Goal: Navigation & Orientation: Find specific page/section

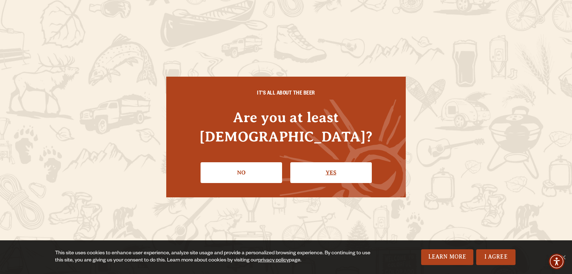
click at [329, 162] on link "Yes" at bounding box center [331, 172] width 82 height 21
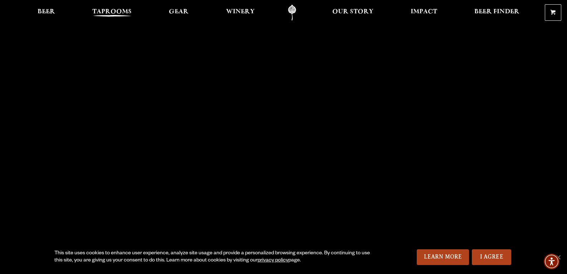
click at [128, 10] on span "Taprooms" at bounding box center [111, 12] width 39 height 6
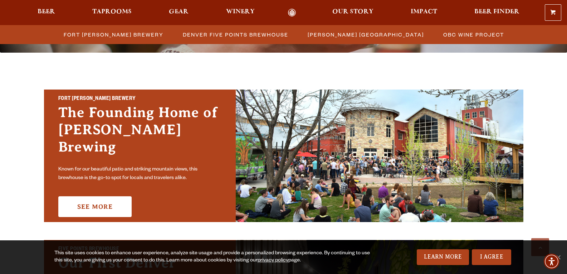
scroll to position [179, 0]
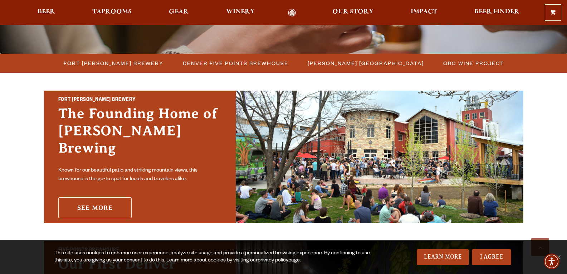
click at [87, 197] on link "See More" at bounding box center [94, 207] width 73 height 21
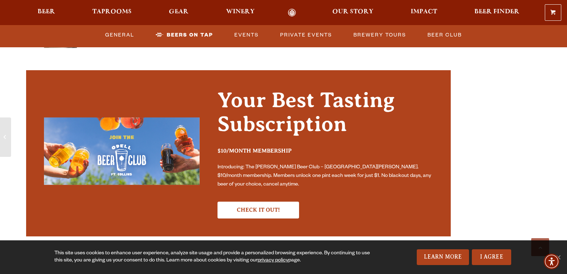
scroll to position [2111, 0]
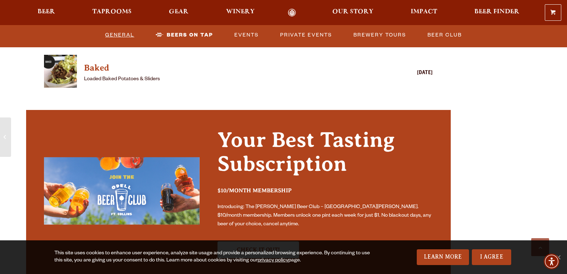
click at [103, 34] on link "General" at bounding box center [119, 35] width 35 height 16
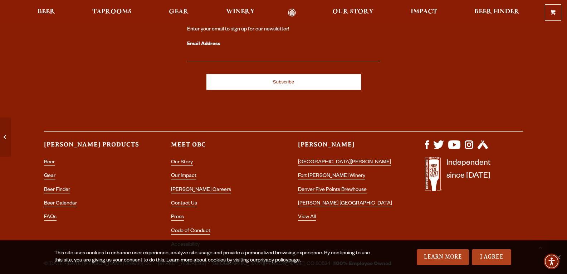
scroll to position [3103, 0]
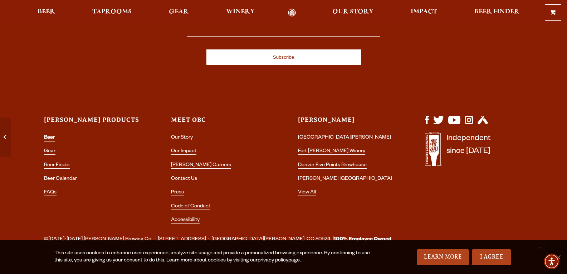
click at [50, 135] on link "Beer" at bounding box center [49, 138] width 11 height 6
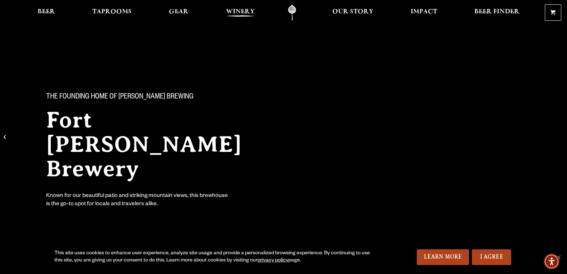
click at [253, 10] on span "Winery" at bounding box center [240, 12] width 29 height 6
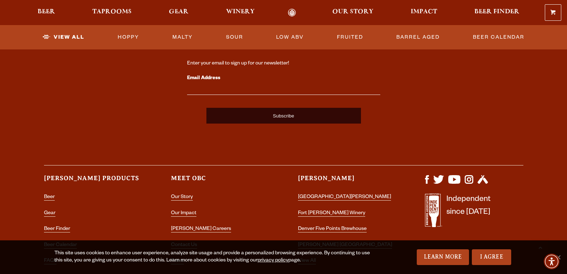
scroll to position [1856, 0]
